Goal: Check status

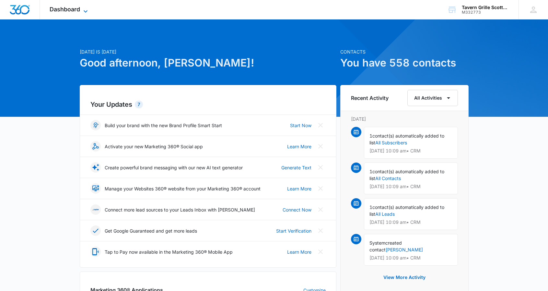
click at [75, 9] on span "Dashboard" at bounding box center [65, 9] width 30 height 7
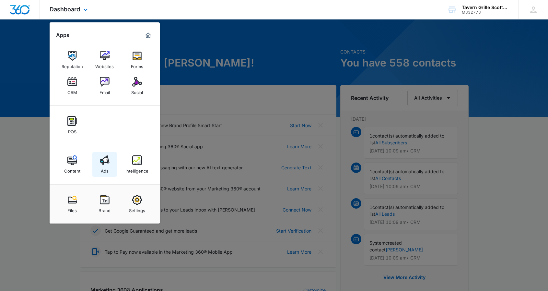
click at [105, 159] on img at bounding box center [105, 160] width 10 height 10
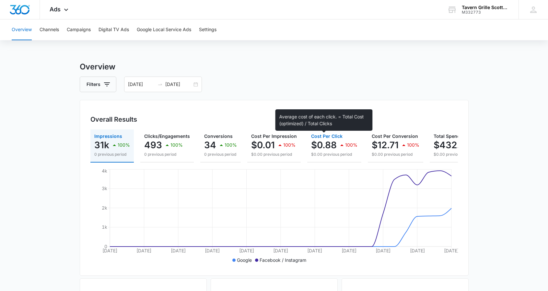
click at [331, 141] on p "$0.88" at bounding box center [324, 145] width 26 height 10
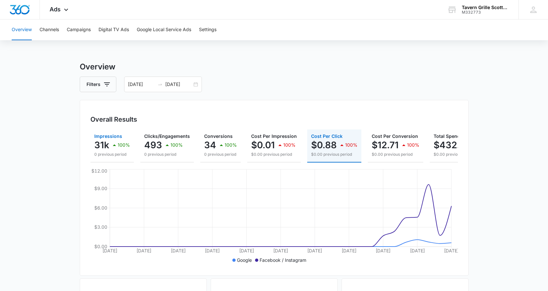
click at [105, 143] on p "31k" at bounding box center [101, 145] width 15 height 10
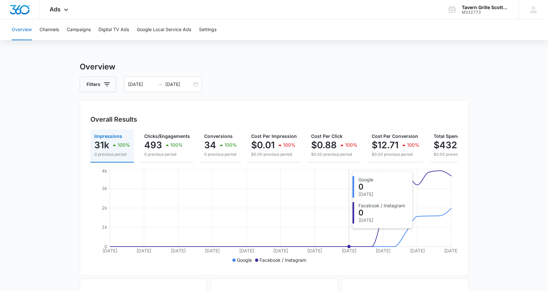
scroll to position [0, 0]
click at [66, 12] on icon at bounding box center [66, 11] width 8 height 8
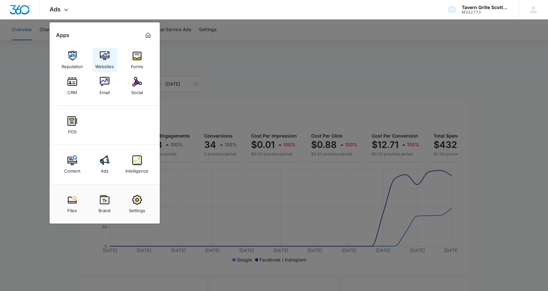
click at [104, 57] on img at bounding box center [105, 56] width 10 height 10
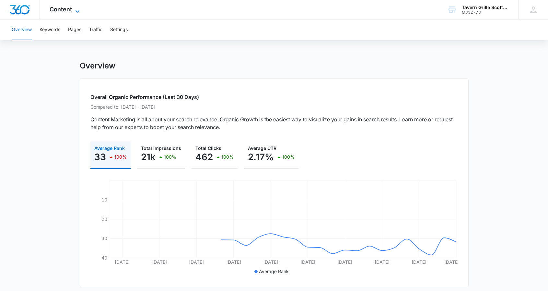
click at [74, 8] on icon at bounding box center [78, 11] width 8 height 8
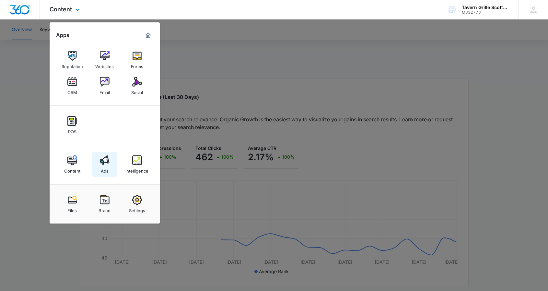
click at [104, 164] on img at bounding box center [105, 160] width 10 height 10
